Goal: Information Seeking & Learning: Check status

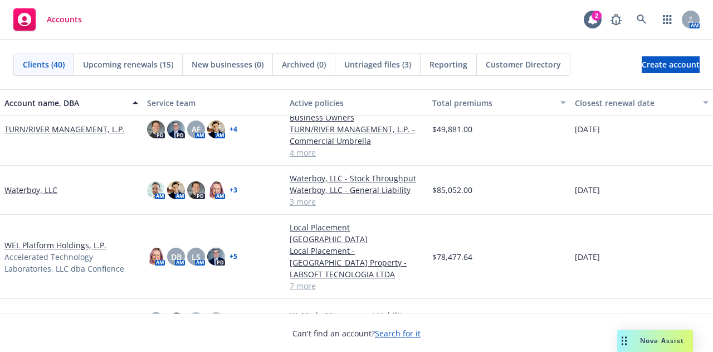
scroll to position [1634, 0]
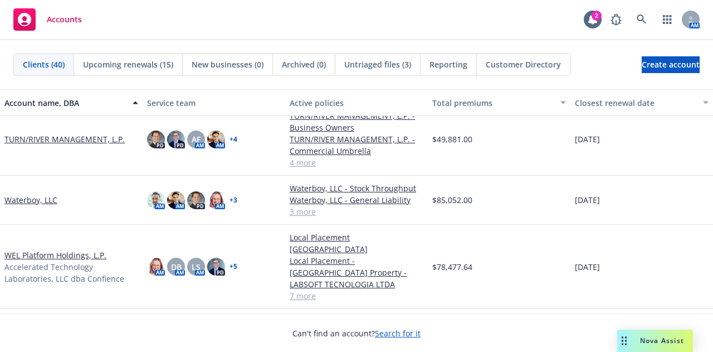
click at [42, 197] on link "Waterboy, LLC" at bounding box center [30, 200] width 53 height 12
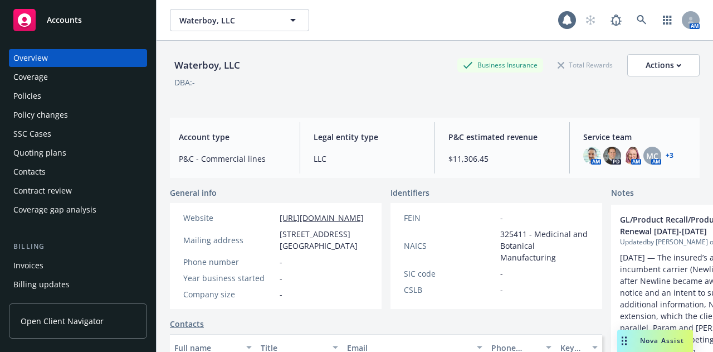
click at [55, 97] on div "Policies" at bounding box center [77, 96] width 129 height 18
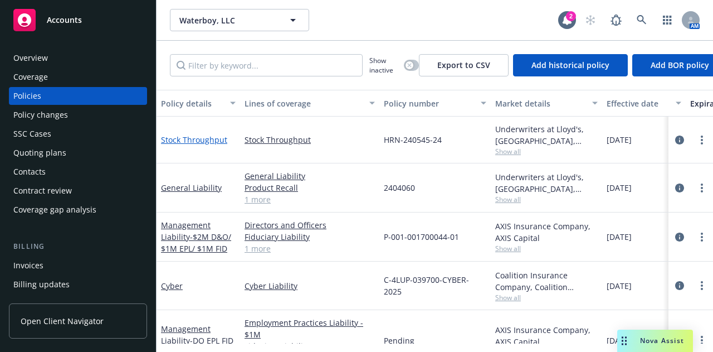
click at [196, 140] on link "Stock Throughput" at bounding box center [194, 139] width 66 height 11
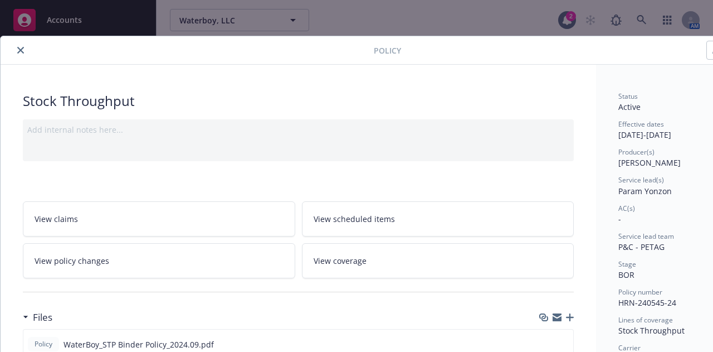
click at [18, 45] on button "close" at bounding box center [20, 49] width 13 height 13
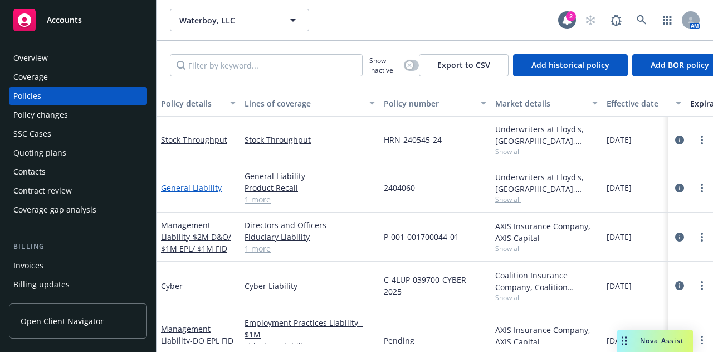
click at [193, 187] on link "General Liability" at bounding box center [191, 187] width 61 height 11
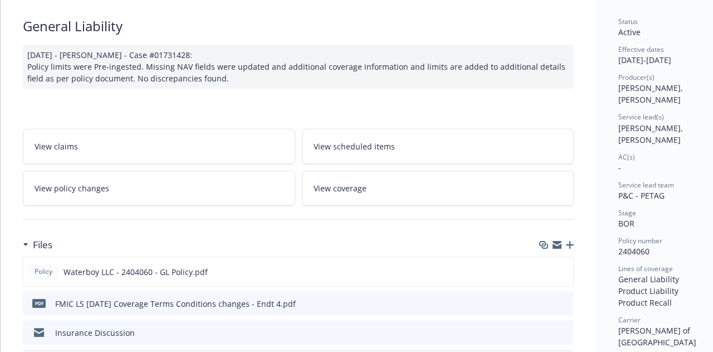
scroll to position [167, 0]
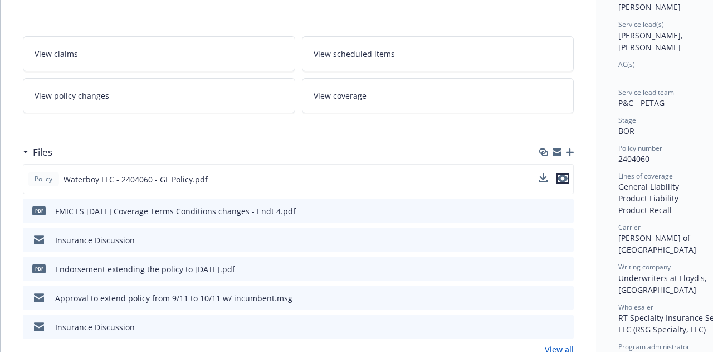
click at [564, 176] on icon "preview file" at bounding box center [563, 178] width 10 height 8
